Goal: Find specific page/section

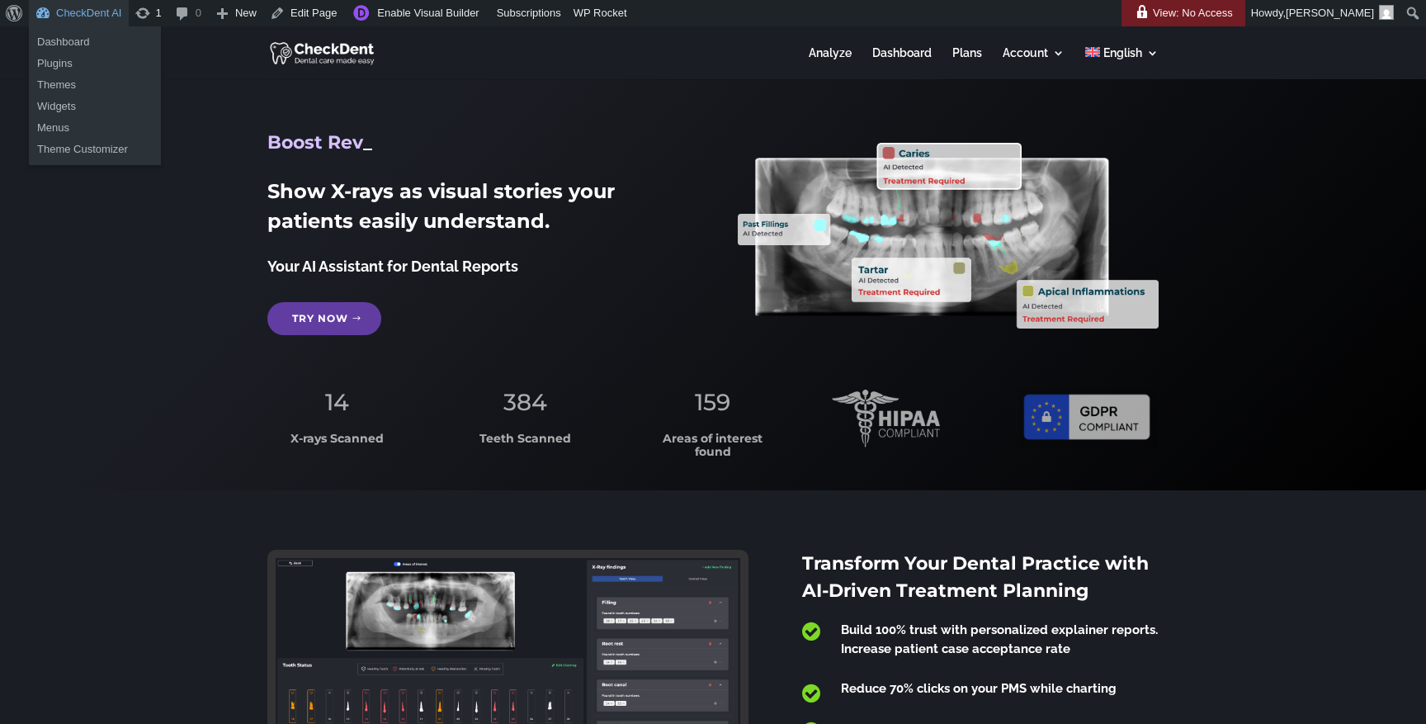
click at [104, 16] on link "CheckDent AI" at bounding box center [79, 13] width 100 height 26
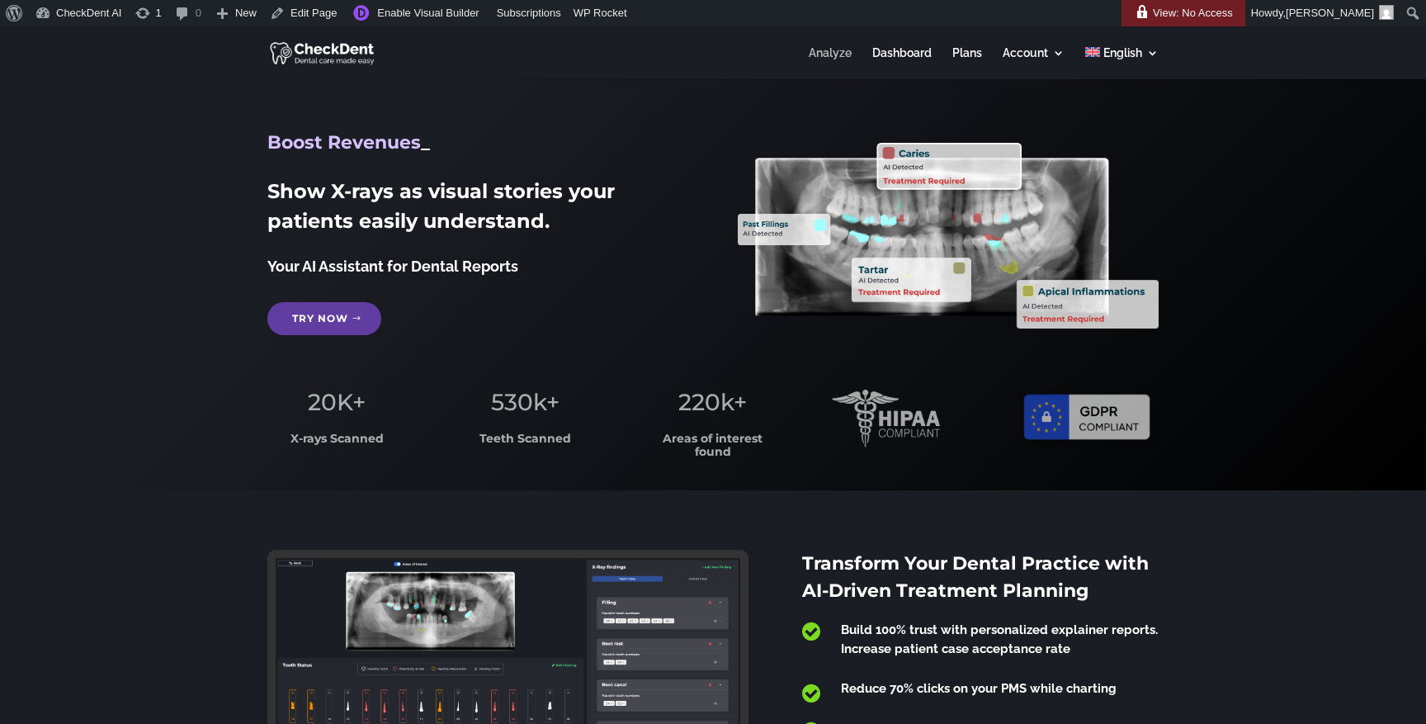
click at [835, 53] on link "Analyze" at bounding box center [830, 63] width 43 height 32
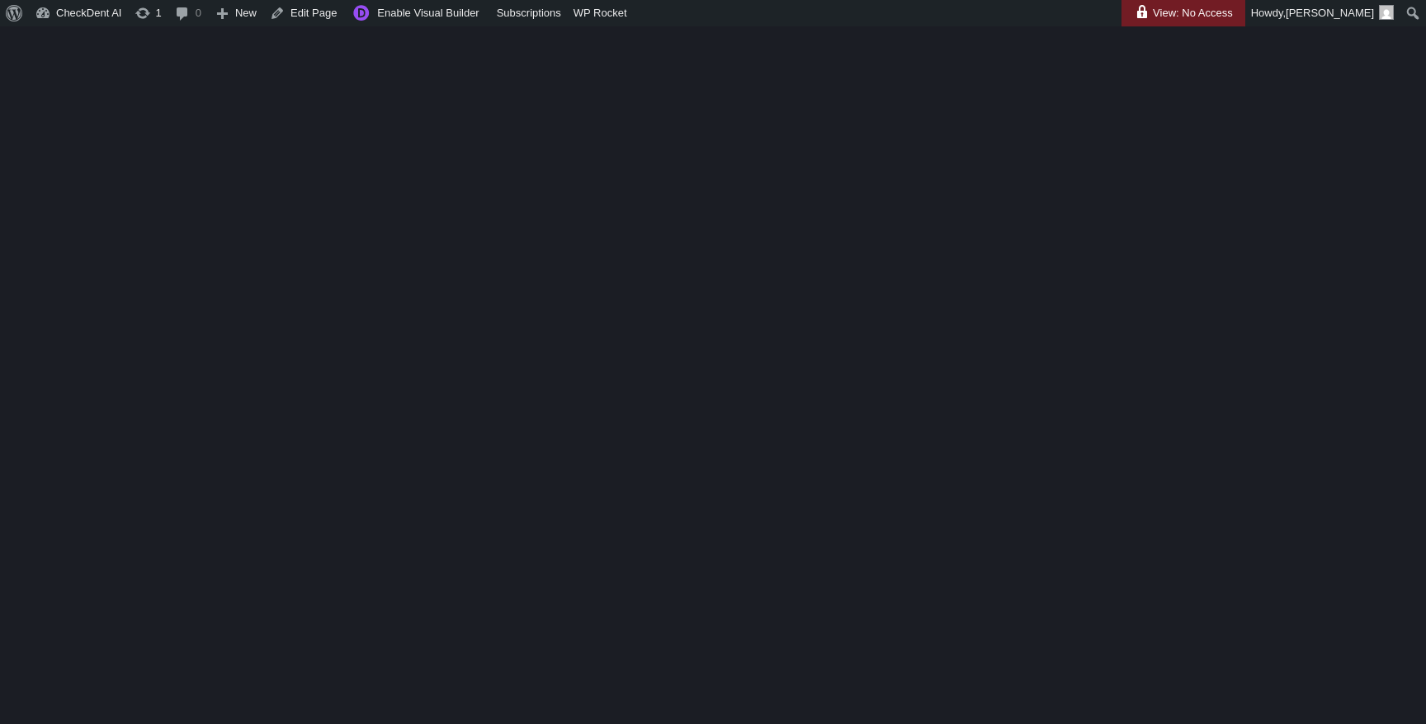
scroll to position [214, 0]
